Goal: Information Seeking & Learning: Learn about a topic

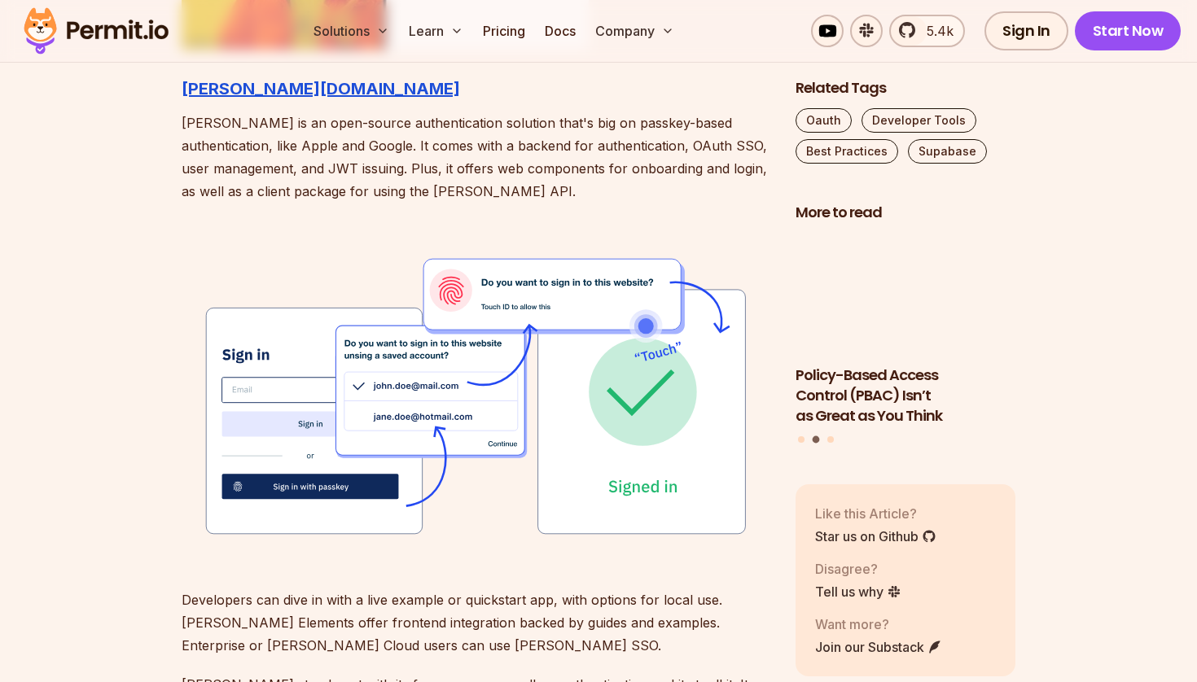
scroll to position [2009, 0]
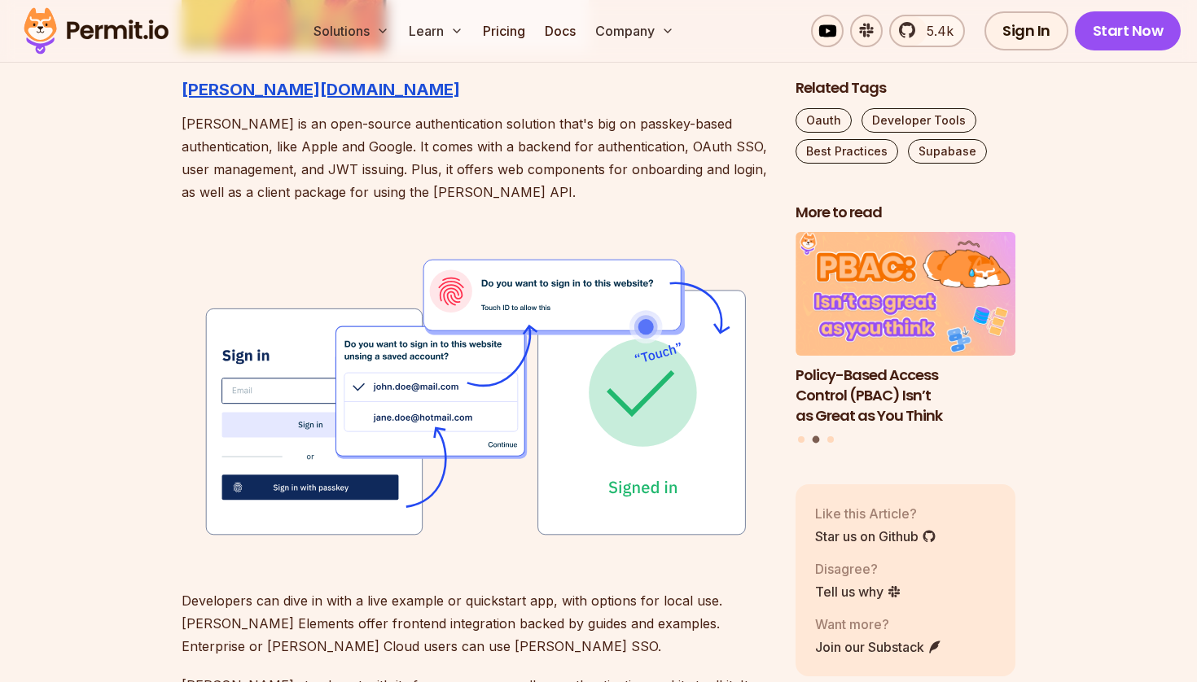
click at [230, 88] on strong "[PERSON_NAME][DOMAIN_NAME]" at bounding box center [321, 90] width 278 height 20
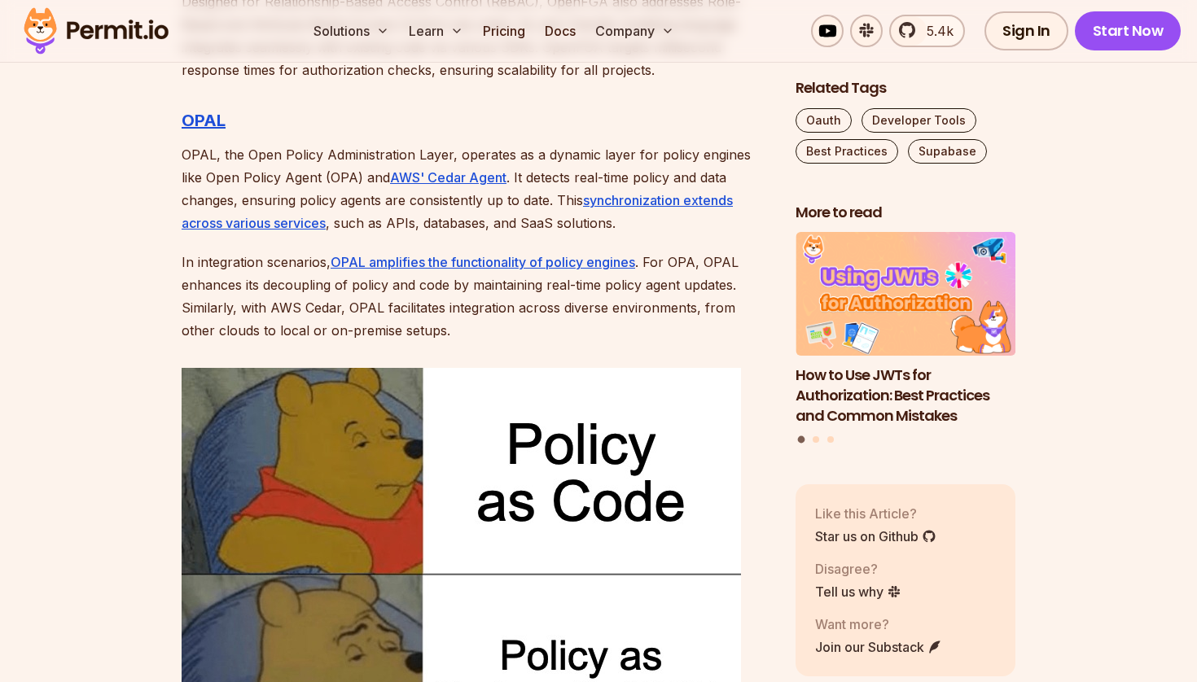
scroll to position [4723, 0]
click at [274, 117] on div "Introduction Authentication and Authorization are key in application developmen…" at bounding box center [476, 685] width 588 height 8722
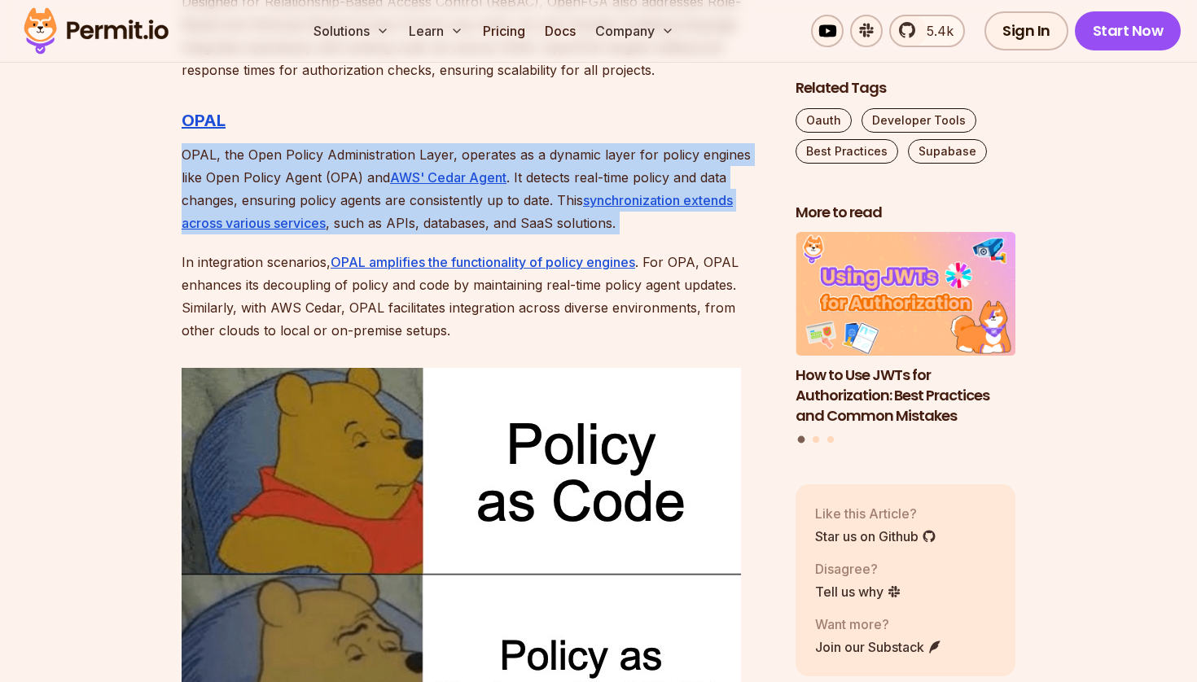
click at [290, 143] on p "OPAL, the Open Policy Administration Layer, operates as a dynamic layer for pol…" at bounding box center [476, 188] width 588 height 91
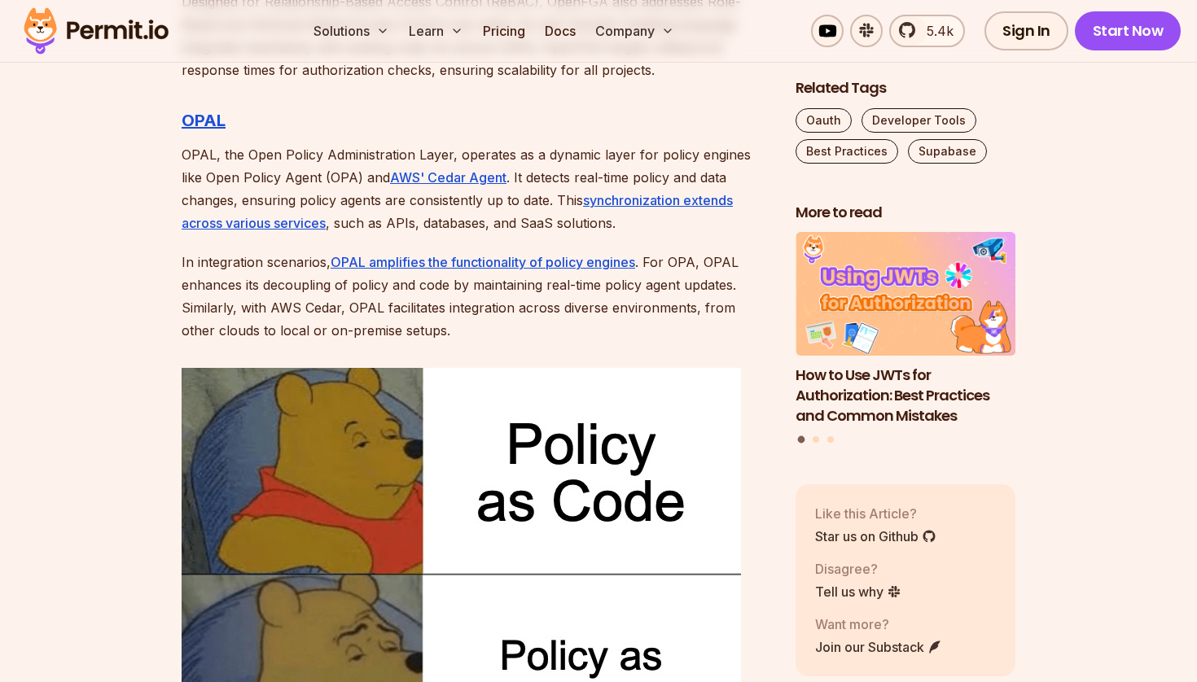
click at [290, 143] on p "OPAL, the Open Policy Administration Layer, operates as a dynamic layer for pol…" at bounding box center [476, 188] width 588 height 91
click at [310, 153] on p "OPAL, the Open Policy Administration Layer, operates as a dynamic layer for pol…" at bounding box center [476, 188] width 588 height 91
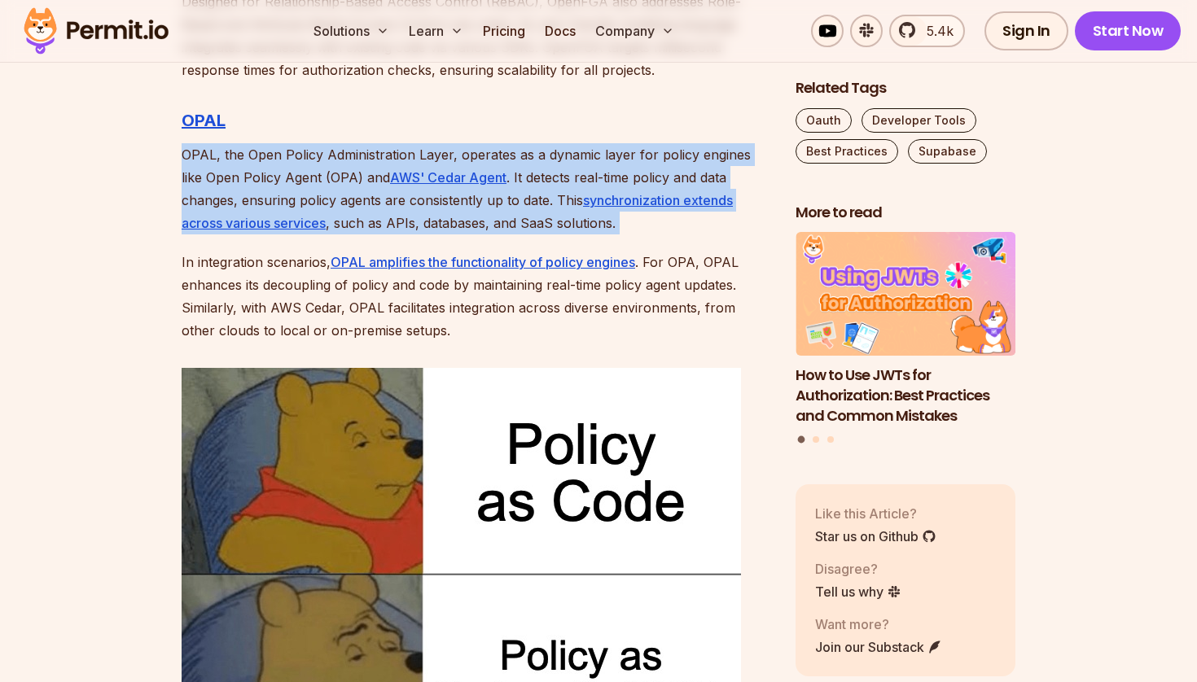
click at [335, 161] on p "OPAL, the Open Policy Administration Layer, operates as a dynamic layer for pol…" at bounding box center [476, 188] width 588 height 91
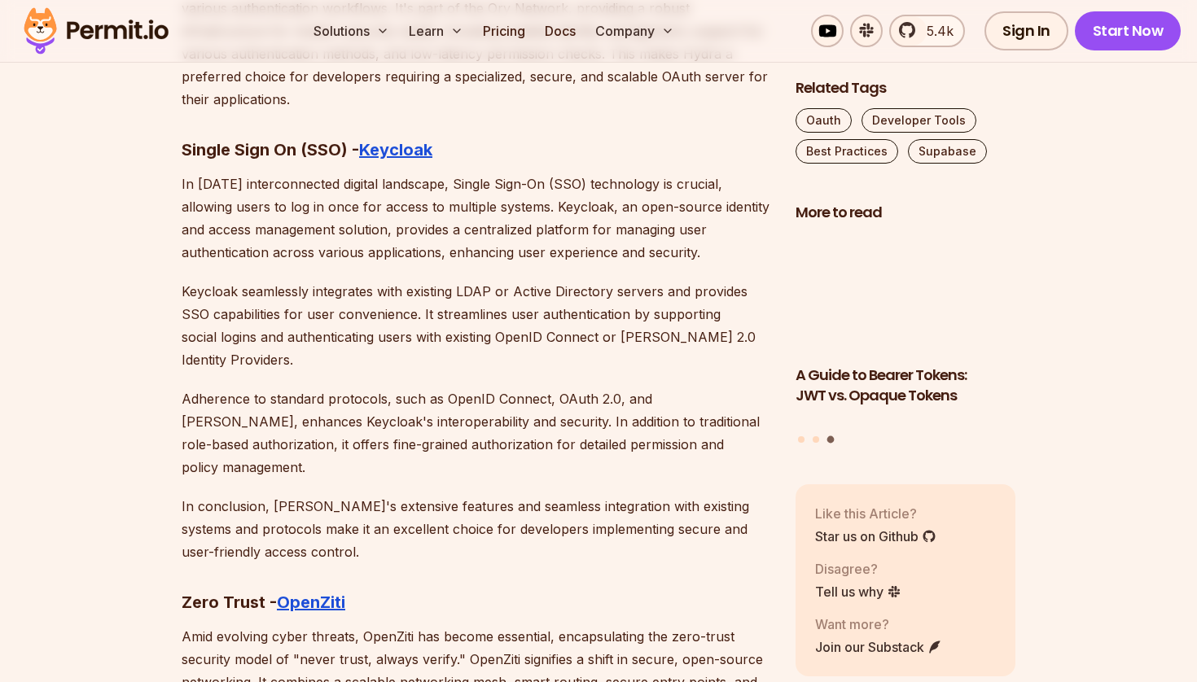
scroll to position [8582, 0]
